Goal: Transaction & Acquisition: Book appointment/travel/reservation

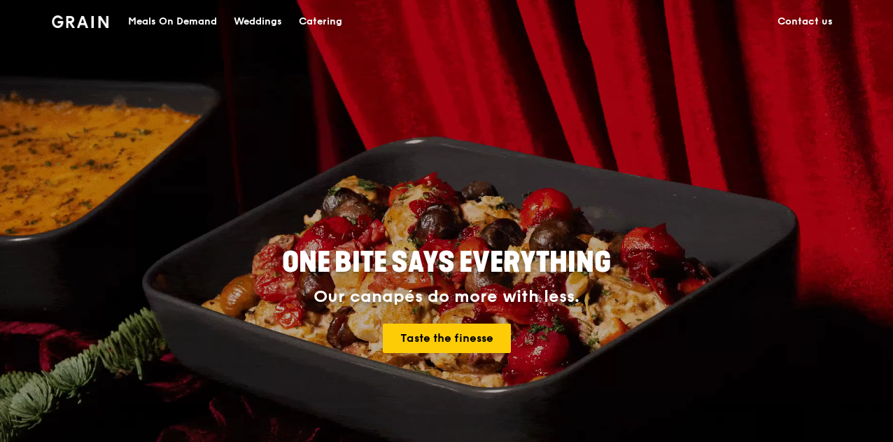
click at [316, 21] on div "Catering" at bounding box center [320, 22] width 43 height 42
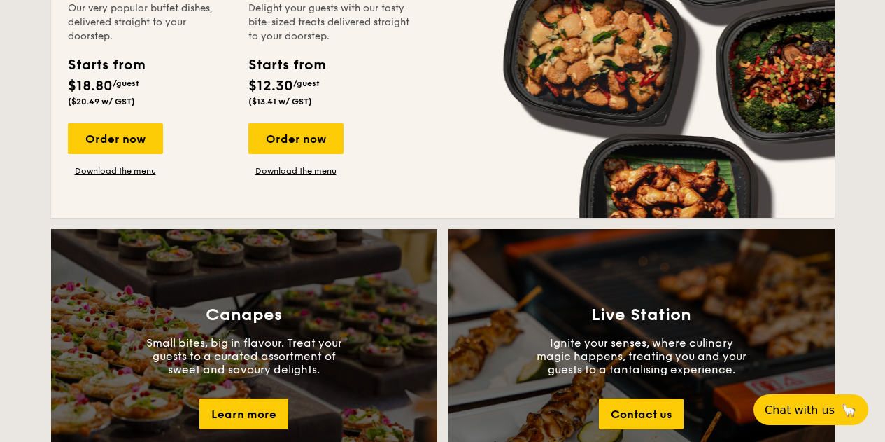
scroll to position [1026, 0]
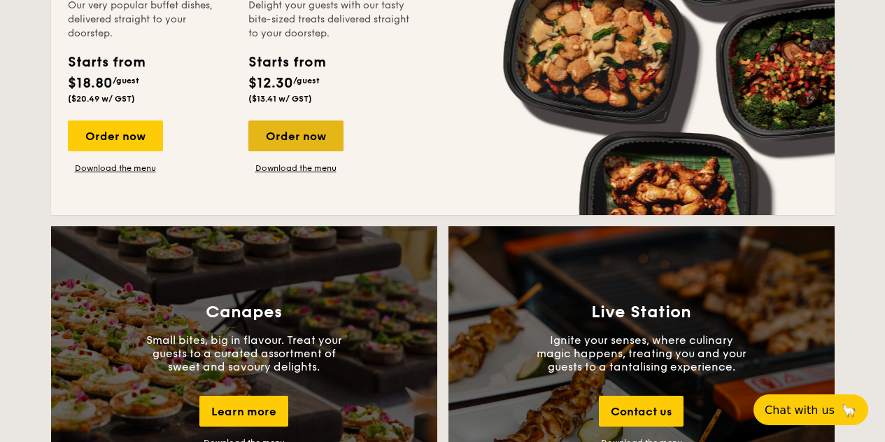
click at [283, 133] on div "Order now" at bounding box center [295, 135] width 95 height 31
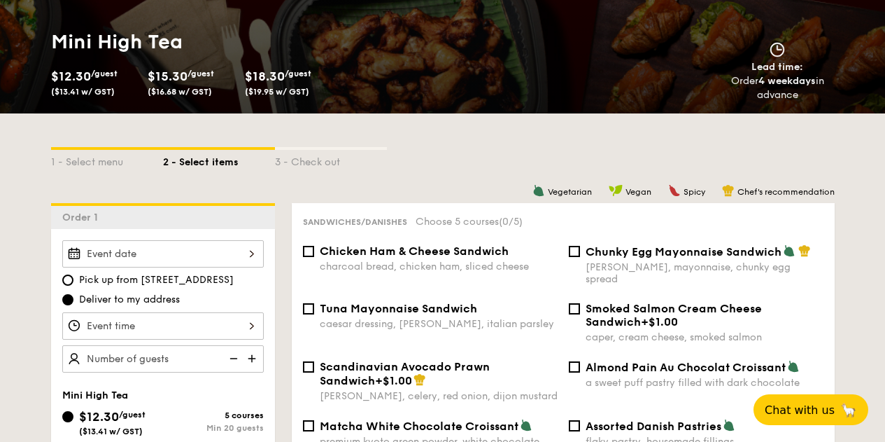
scroll to position [192, 0]
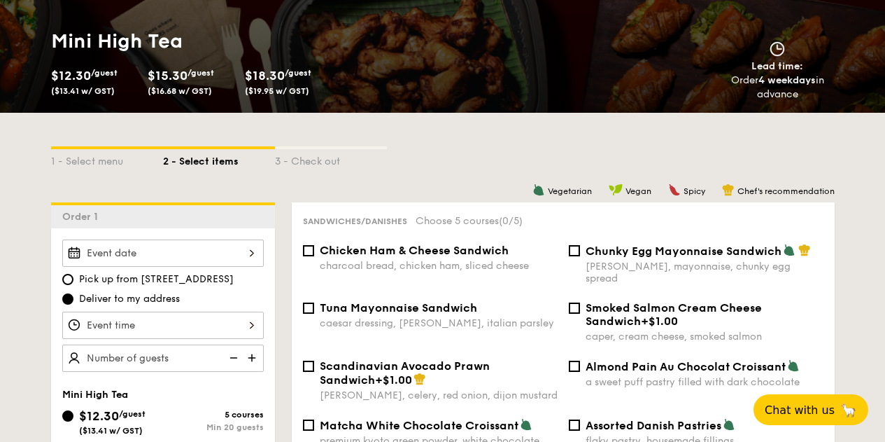
click at [255, 259] on div at bounding box center [163, 252] width 202 height 27
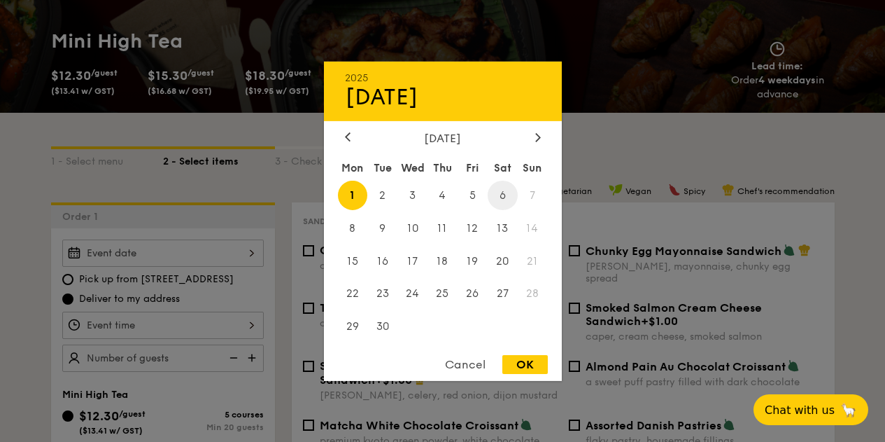
click at [509, 194] on span "6" at bounding box center [503, 195] width 30 height 30
click at [530, 363] on div "OK" at bounding box center [524, 364] width 45 height 19
type input "[DATE]"
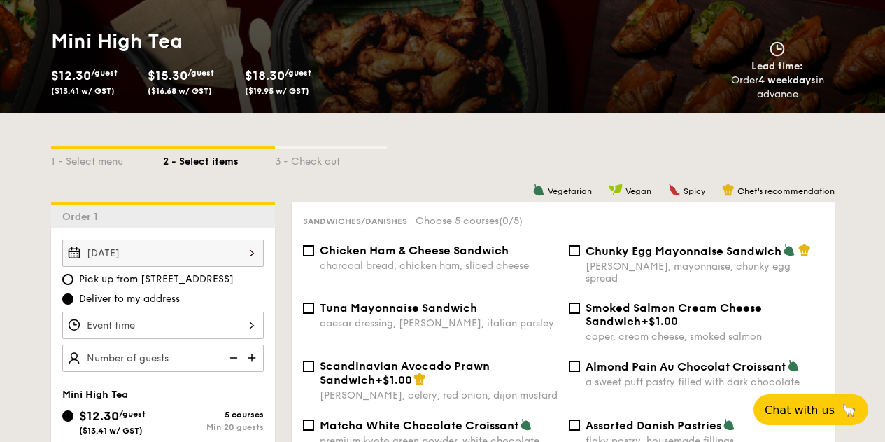
click at [248, 327] on div at bounding box center [163, 324] width 202 height 27
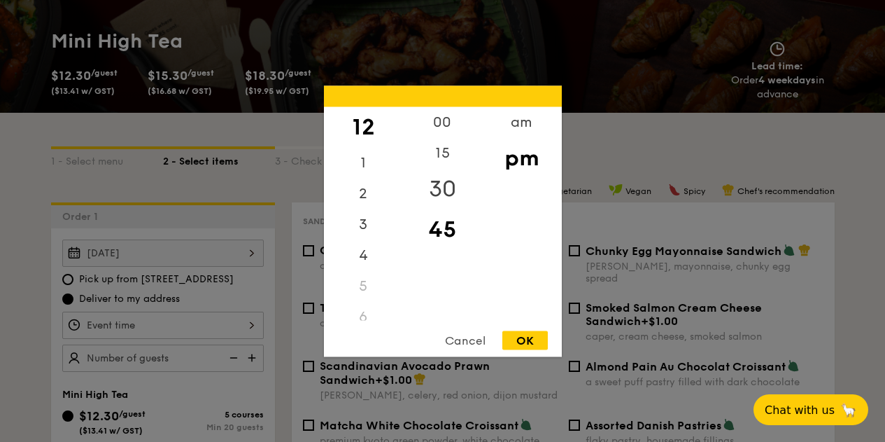
click at [439, 195] on div "30" at bounding box center [442, 188] width 79 height 41
click at [529, 335] on div "OK" at bounding box center [524, 339] width 45 height 19
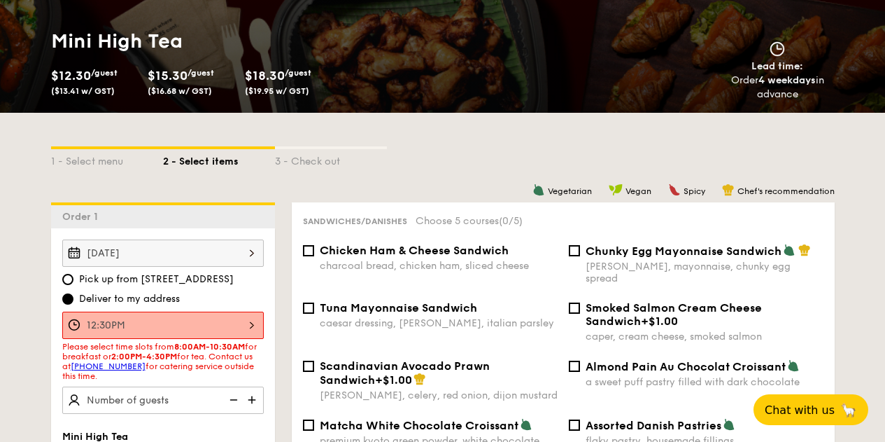
click at [253, 323] on div "12:30PM" at bounding box center [163, 324] width 202 height 27
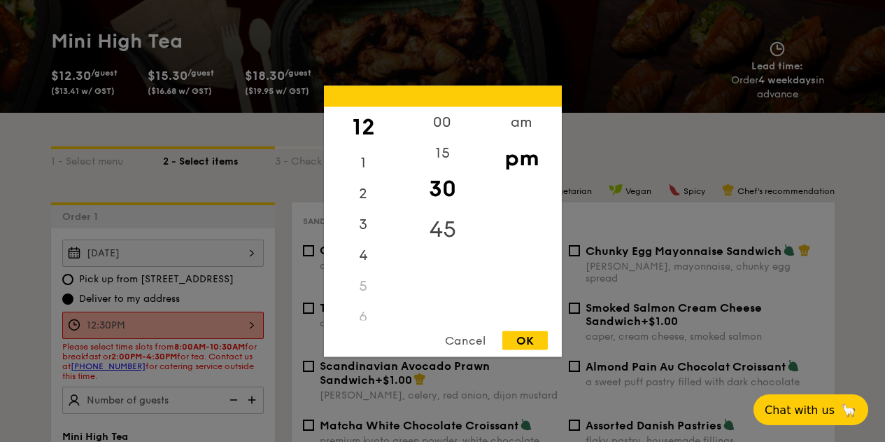
click at [431, 225] on div "45" at bounding box center [442, 229] width 79 height 41
click at [518, 333] on div "OK" at bounding box center [524, 339] width 45 height 19
click at [135, 322] on div "12:45PM 12 1 2 3 4 5 6 7 8 9 10 11 00 15 30 45 am pm Cancel OK" at bounding box center [163, 324] width 202 height 27
click at [437, 190] on div "30" at bounding box center [442, 188] width 79 height 41
click at [517, 333] on div "OK" at bounding box center [524, 339] width 45 height 19
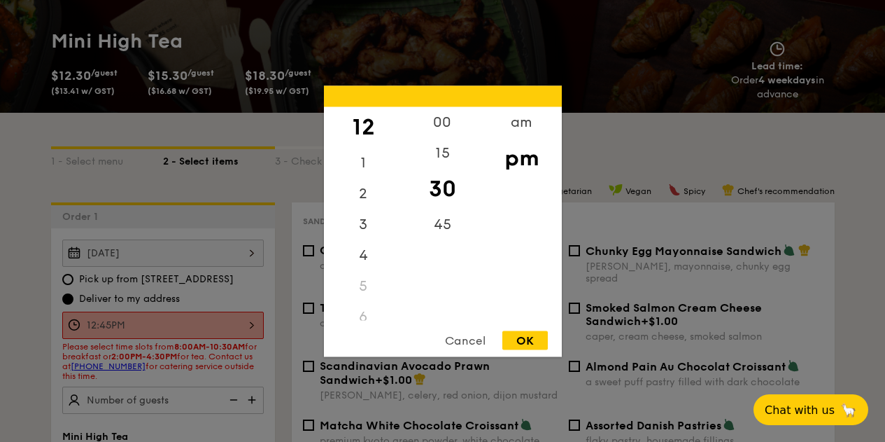
type input "12:30PM"
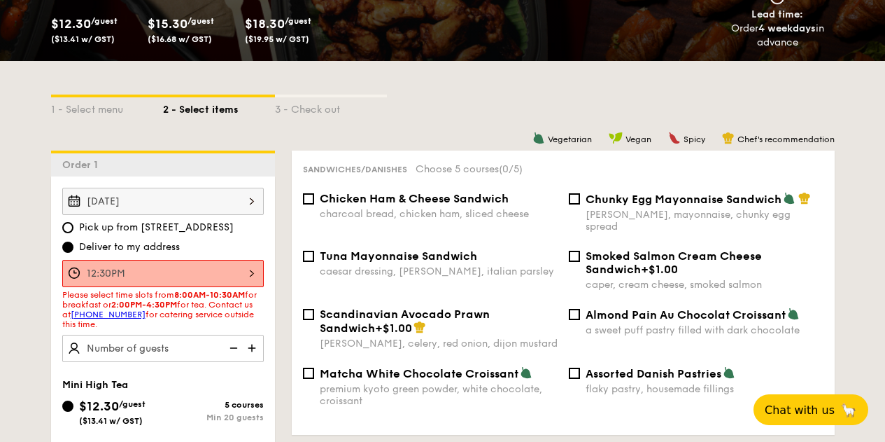
scroll to position [247, 0]
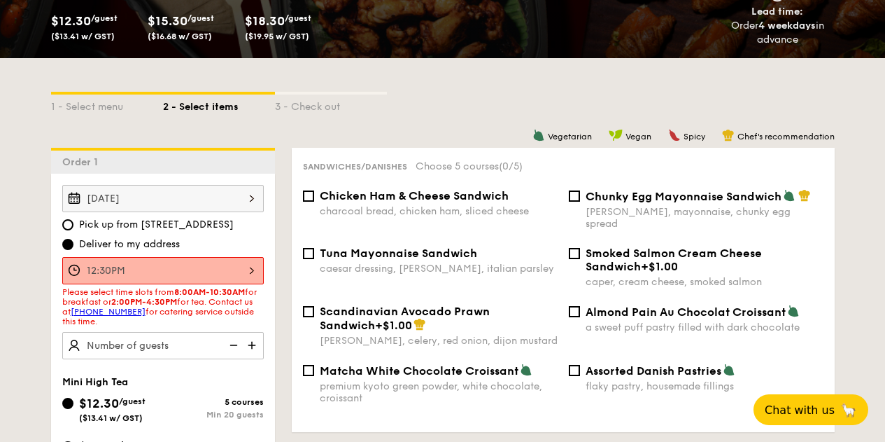
click at [253, 343] on img at bounding box center [253, 345] width 21 height 27
type input "30 guests"
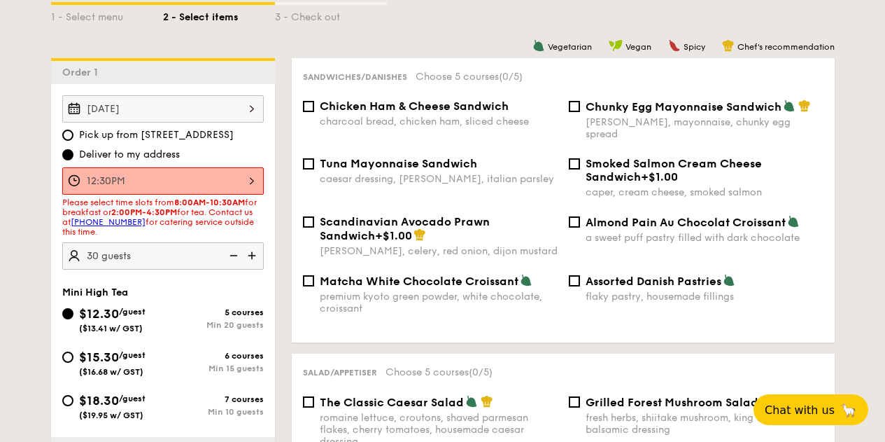
scroll to position [339, 0]
